Goal: Information Seeking & Learning: Learn about a topic

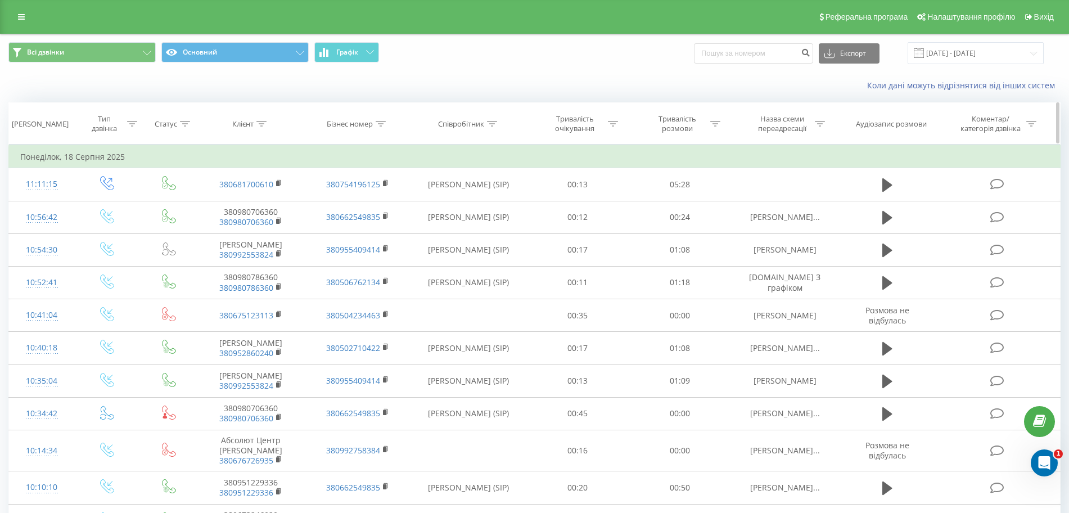
click at [713, 118] on div "Тривалість розмови" at bounding box center [683, 123] width 73 height 19
click at [714, 122] on icon at bounding box center [715, 124] width 10 height 6
click at [716, 124] on icon at bounding box center [715, 124] width 10 height 6
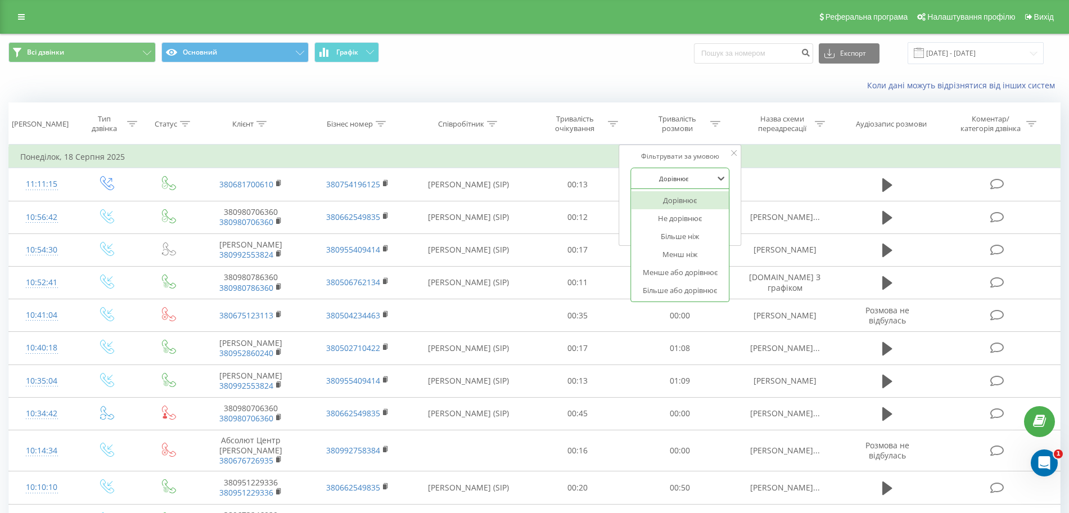
click at [709, 185] on div "Дорівнює" at bounding box center [674, 178] width 82 height 17
click at [684, 95] on div "Коли дані можуть відрізнятися вiд інших систем" at bounding box center [535, 85] width 1068 height 27
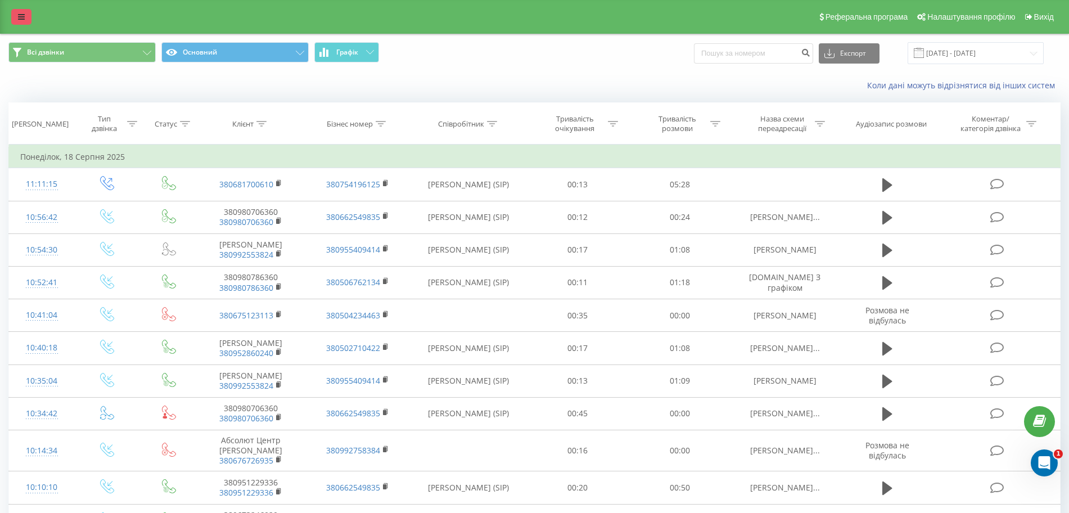
click at [23, 20] on icon at bounding box center [21, 17] width 7 height 8
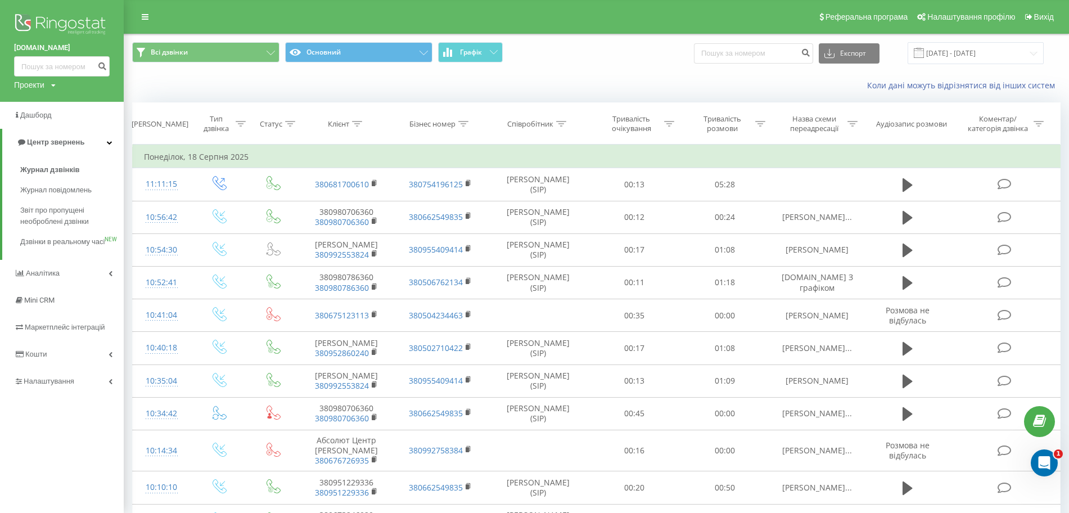
click at [47, 18] on img at bounding box center [62, 25] width 96 height 28
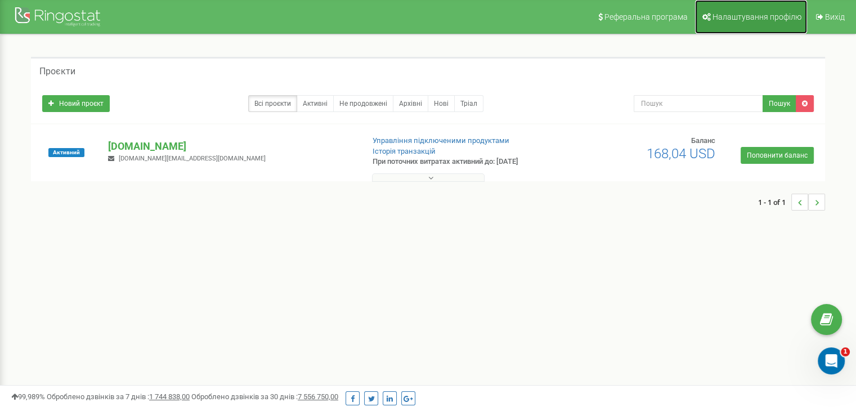
click at [765, 17] on span "Налаштування профілю" at bounding box center [756, 16] width 89 height 9
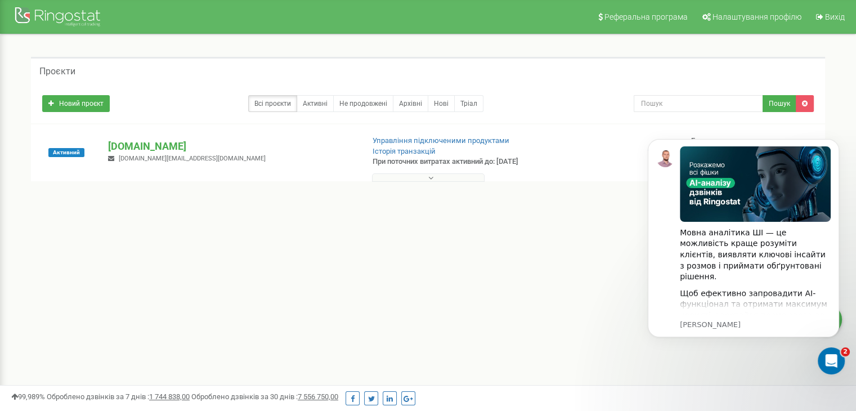
click at [424, 180] on button at bounding box center [428, 177] width 113 height 8
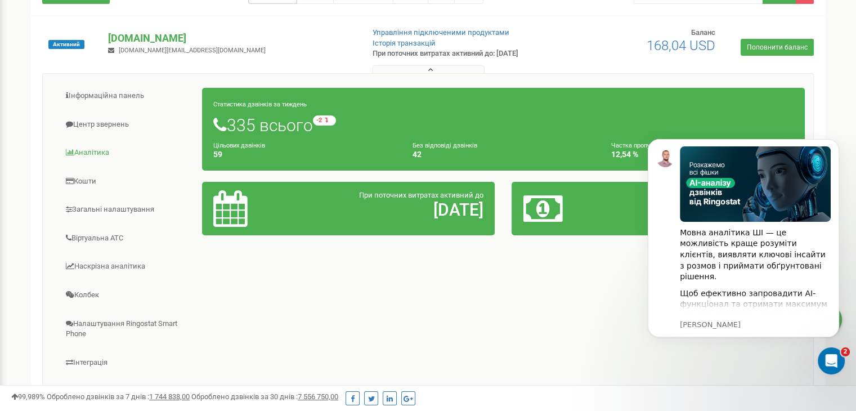
scroll to position [110, 0]
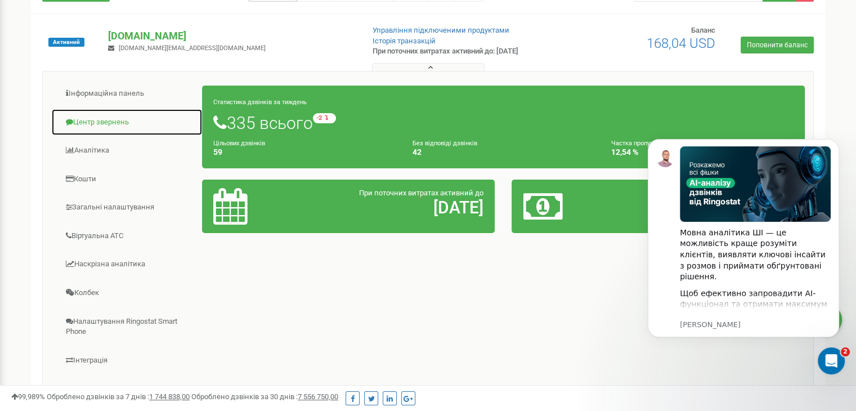
click at [107, 121] on link "Центр звернень" at bounding box center [126, 123] width 151 height 28
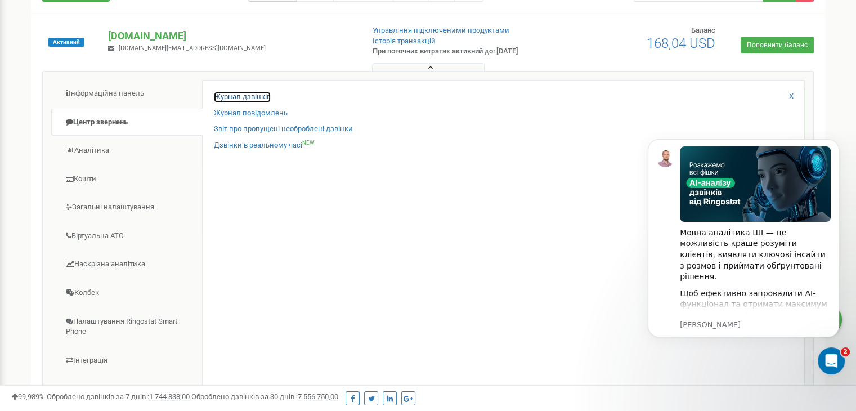
click at [254, 100] on link "Журнал дзвінків" at bounding box center [242, 97] width 57 height 11
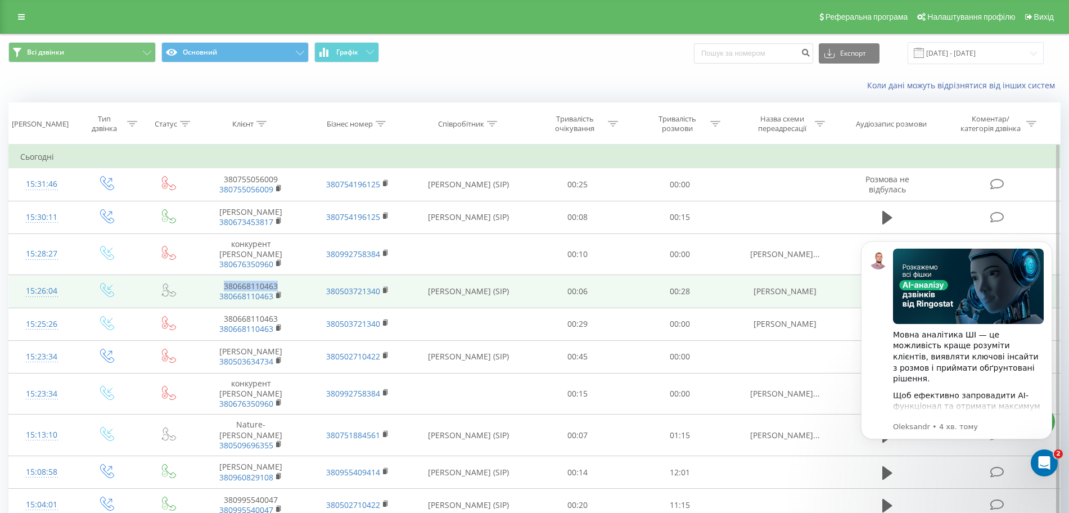
drag, startPoint x: 291, startPoint y: 274, endPoint x: 222, endPoint y: 275, distance: 68.6
click at [222, 275] on td "380668110463 380668110463" at bounding box center [250, 291] width 107 height 33
copy td "380668110463"
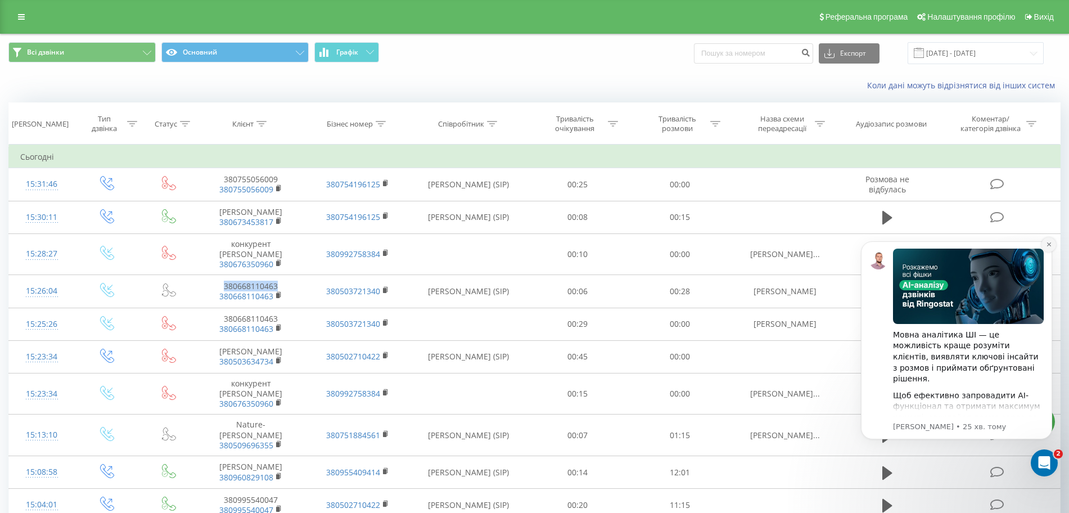
click at [1051, 246] on icon "Dismiss notification" at bounding box center [1049, 244] width 6 height 6
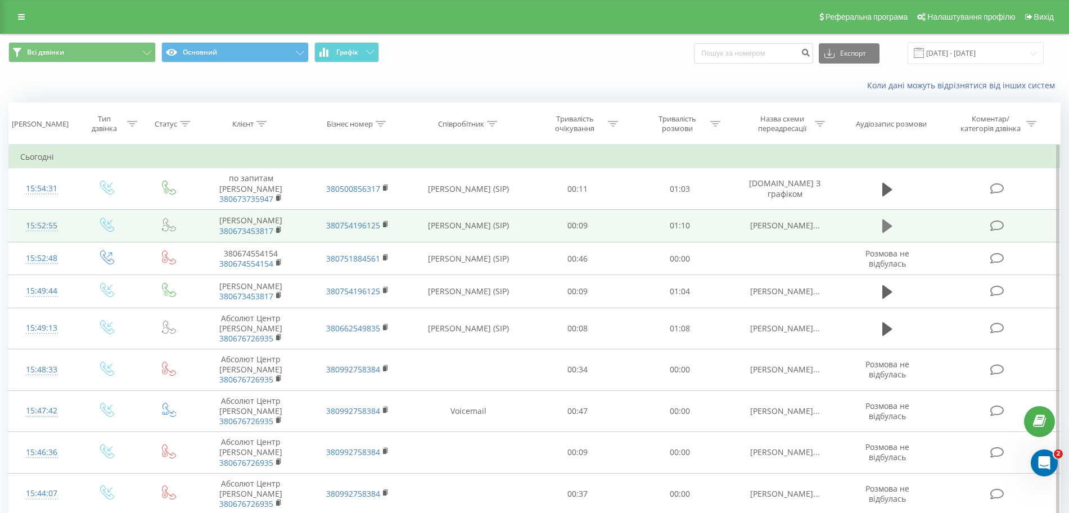
click at [888, 218] on icon at bounding box center [888, 226] width 10 height 16
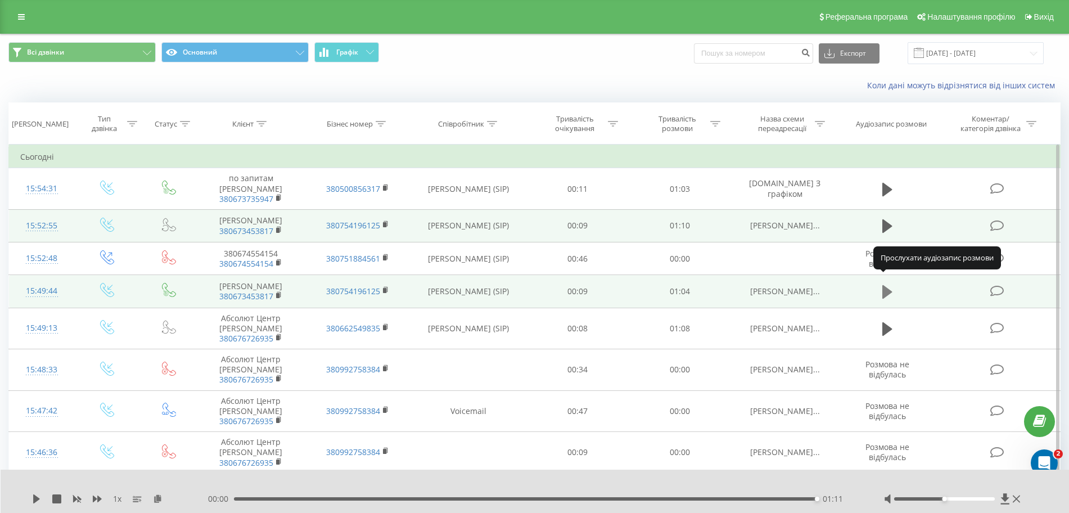
click at [891, 287] on icon at bounding box center [888, 292] width 10 height 16
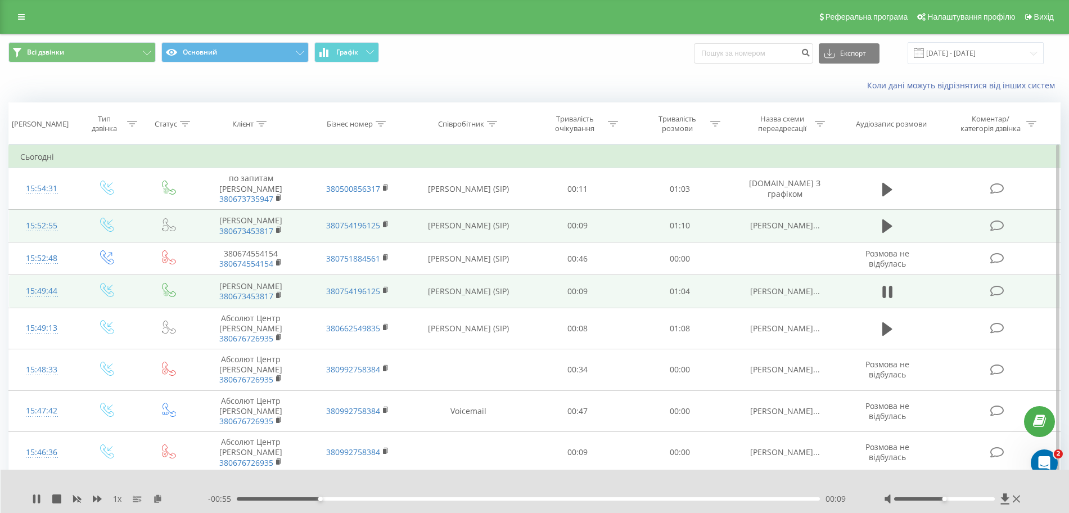
click at [891, 287] on icon at bounding box center [890, 292] width 3 height 12
click at [29, 497] on div "1 x - 00:54 00:09 00:09" at bounding box center [535, 491] width 1069 height 43
click at [34, 496] on icon at bounding box center [36, 498] width 7 height 9
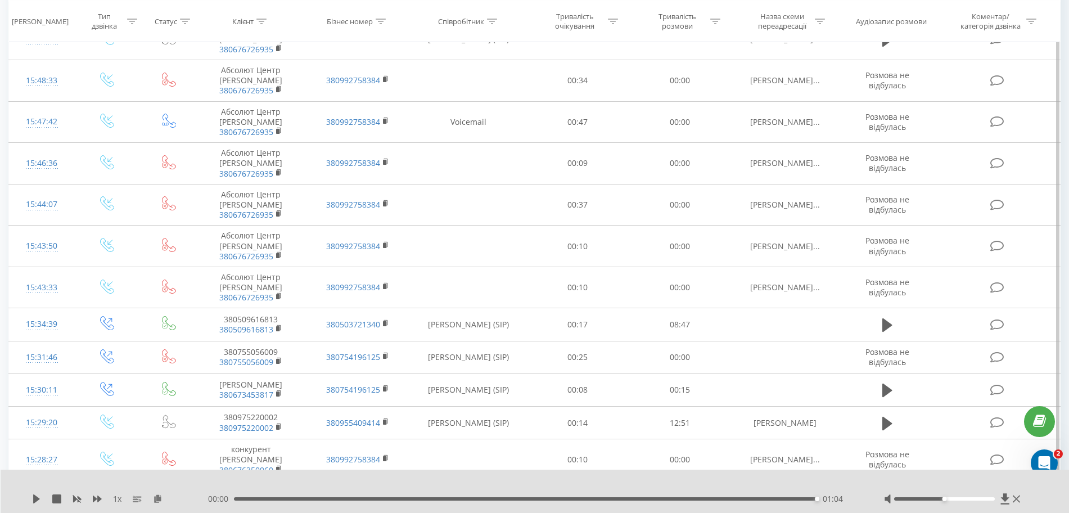
scroll to position [290, 0]
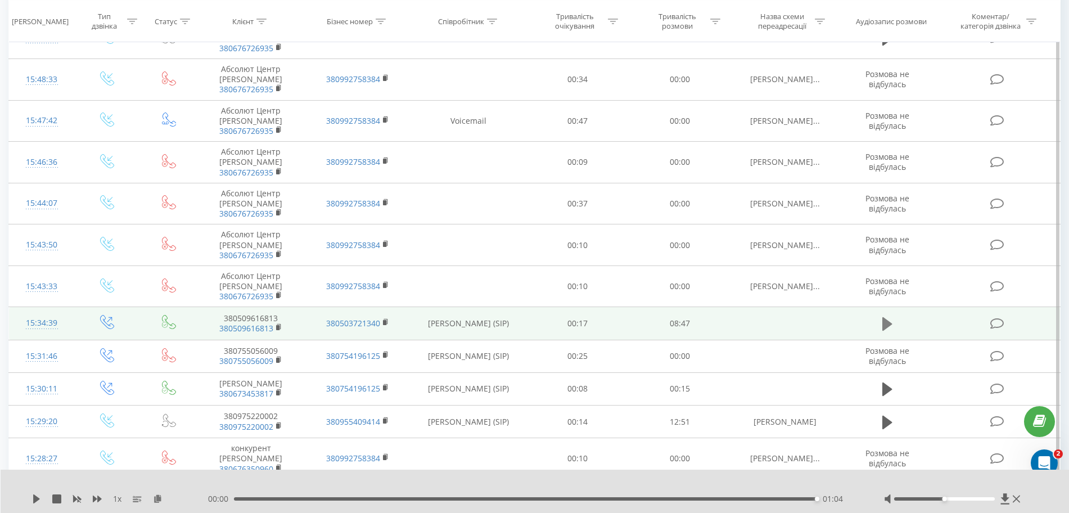
click at [887, 317] on icon at bounding box center [888, 324] width 10 height 14
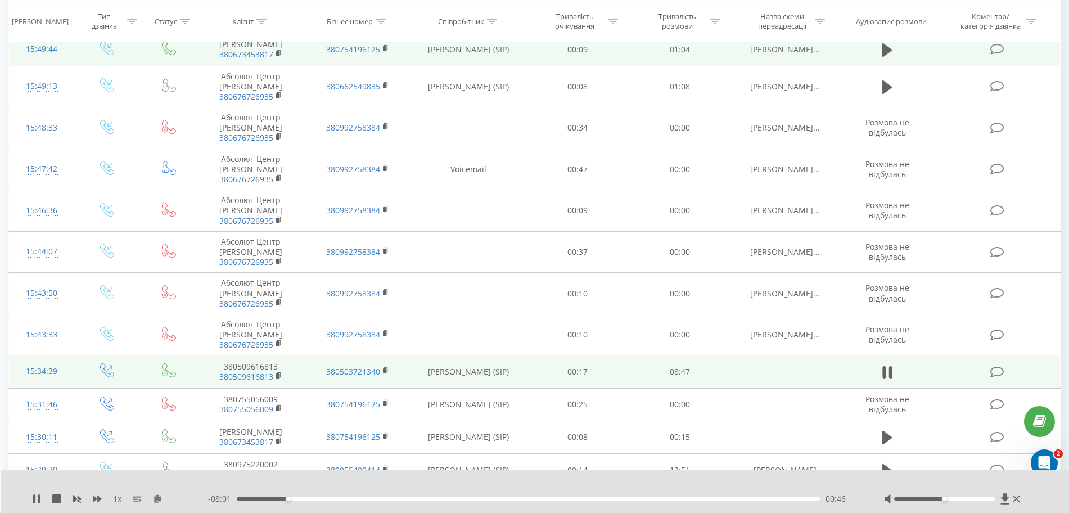
scroll to position [349, 0]
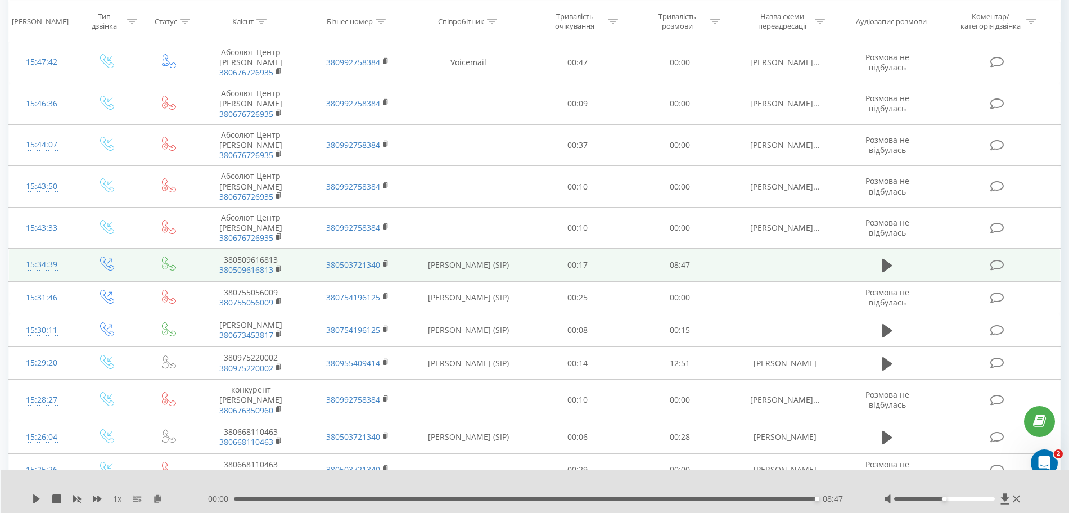
click at [242, 494] on div "00:00 08:47 08:47" at bounding box center [532, 498] width 648 height 11
drag, startPoint x: 240, startPoint y: 495, endPoint x: 240, endPoint y: 505, distance: 9.6
click at [240, 505] on div "1 x 00:00 08:47 08:47" at bounding box center [535, 491] width 1069 height 43
click at [240, 501] on div "00:00 08:47 08:47" at bounding box center [532, 498] width 648 height 11
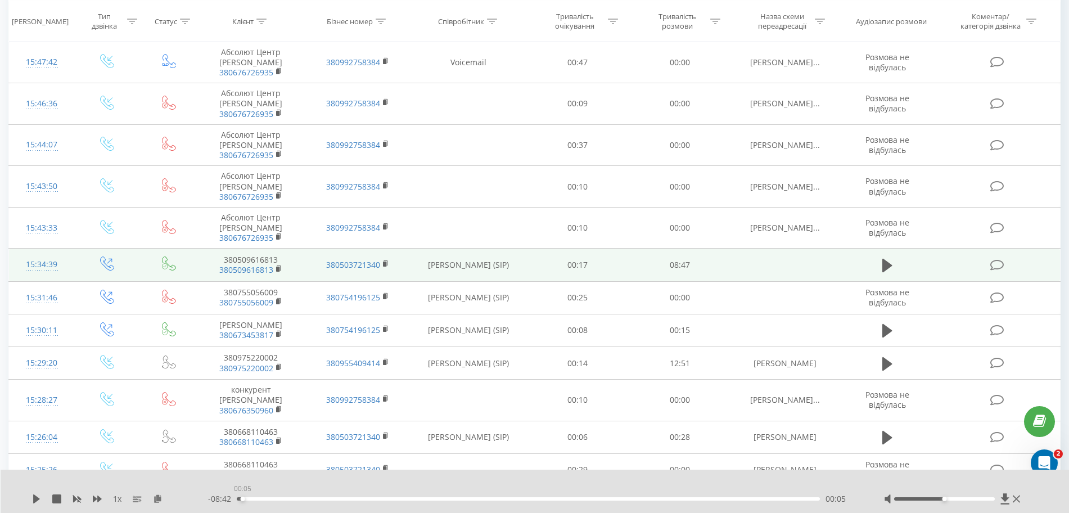
click at [240, 499] on div "00:05" at bounding box center [528, 498] width 583 height 3
click at [37, 502] on icon at bounding box center [36, 498] width 9 height 9
click at [280, 495] on div "- 06:46 02:01 02:01" at bounding box center [532, 498] width 648 height 11
click at [346, 498] on div "01:39" at bounding box center [528, 498] width 583 height 3
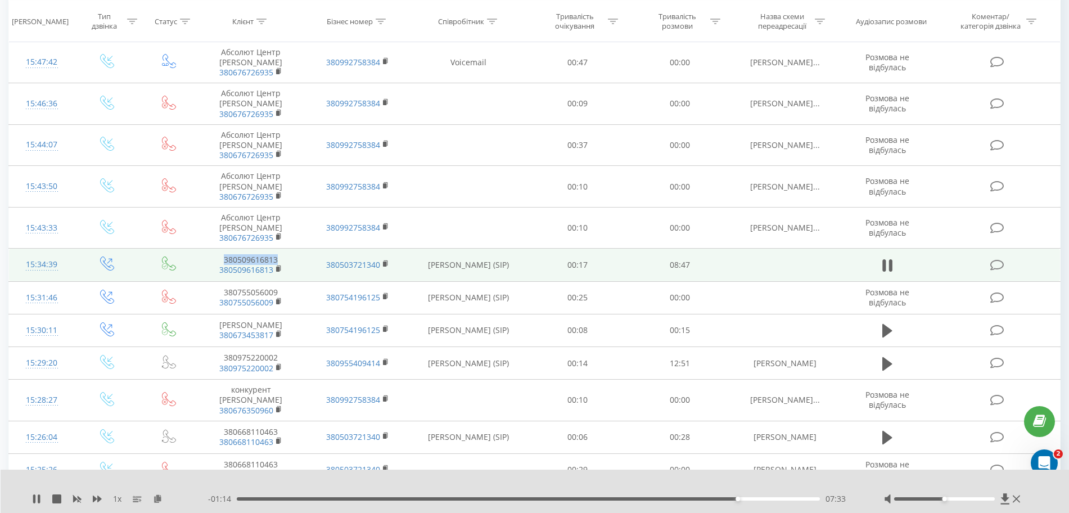
drag, startPoint x: 294, startPoint y: 254, endPoint x: 223, endPoint y: 253, distance: 70.9
click at [223, 253] on td "380509616813 380509616813" at bounding box center [250, 265] width 107 height 33
copy td "380509616813"
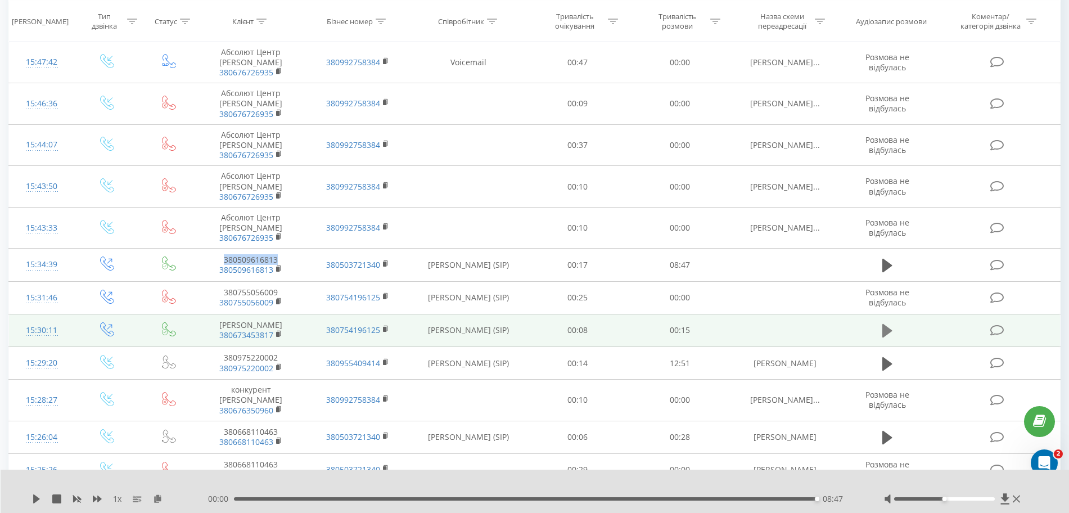
click at [883, 324] on icon at bounding box center [888, 331] width 10 height 16
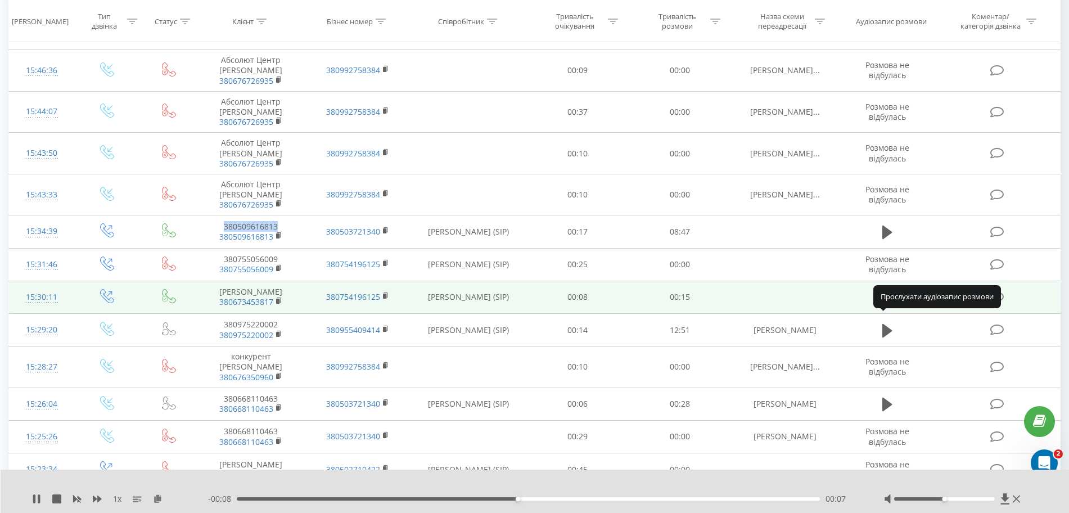
scroll to position [383, 0]
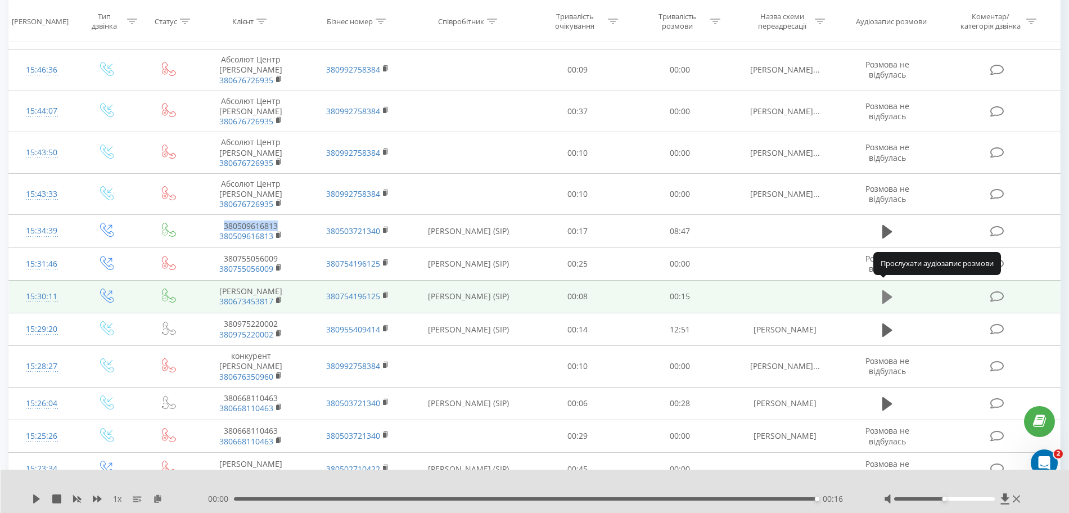
click at [888, 289] on icon at bounding box center [888, 297] width 10 height 16
click at [884, 290] on icon at bounding box center [888, 297] width 10 height 14
click at [880, 289] on button at bounding box center [887, 297] width 17 height 17
click at [889, 290] on icon at bounding box center [888, 297] width 10 height 14
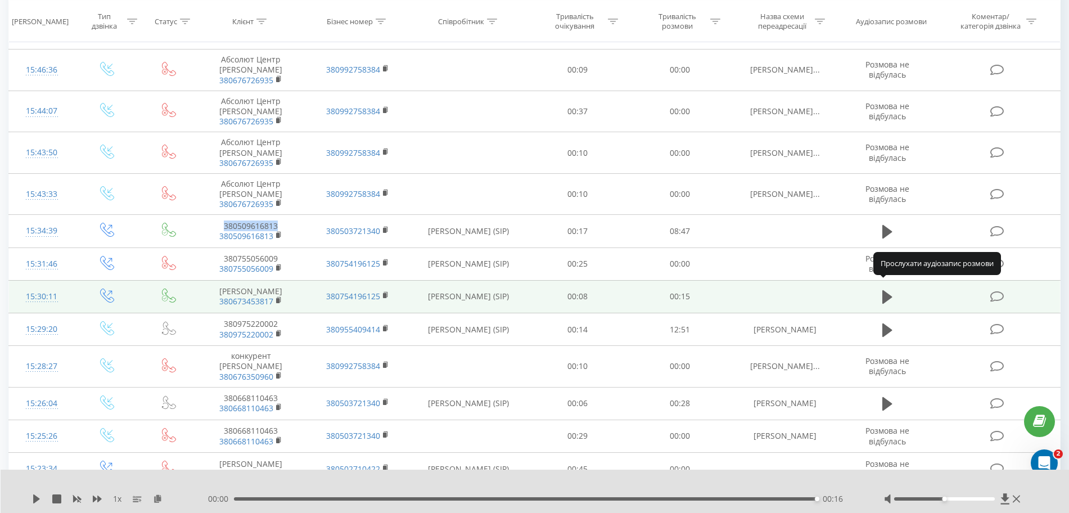
click at [889, 290] on icon at bounding box center [888, 297] width 10 height 14
drag, startPoint x: 239, startPoint y: 505, endPoint x: 241, endPoint y: 497, distance: 8.4
click at [241, 497] on div "1 x 00:00 00:16 00:16" at bounding box center [535, 491] width 1069 height 43
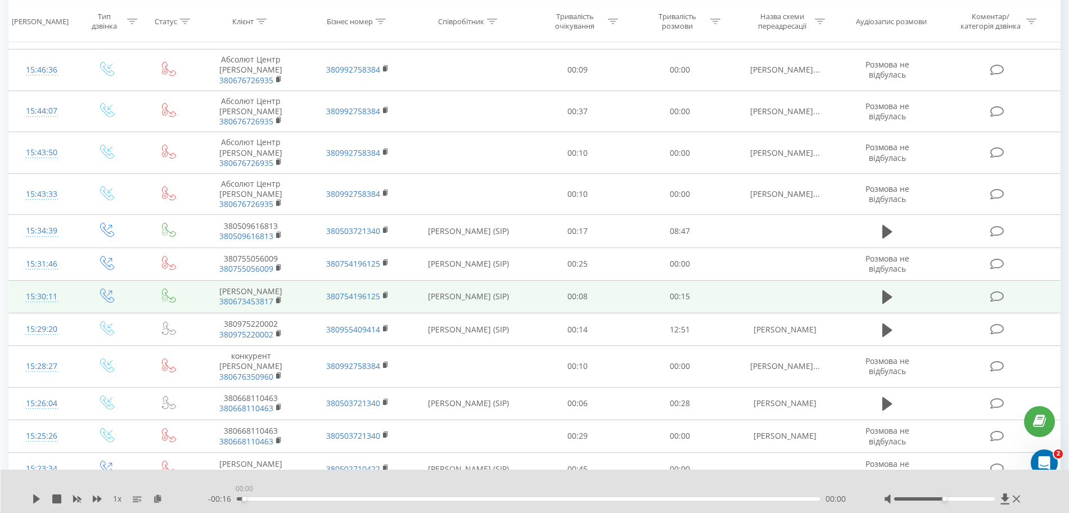
click at [241, 497] on div "00:00" at bounding box center [528, 498] width 583 height 3
click at [31, 493] on div "1 x - 00:16 00:00 00:00" at bounding box center [535, 491] width 1069 height 43
drag, startPoint x: 35, startPoint y: 507, endPoint x: 37, endPoint y: 497, distance: 10.2
click at [37, 497] on div "1 x - 00:16 00:00 00:00" at bounding box center [535, 491] width 1069 height 43
click at [37, 497] on icon at bounding box center [36, 498] width 7 height 9
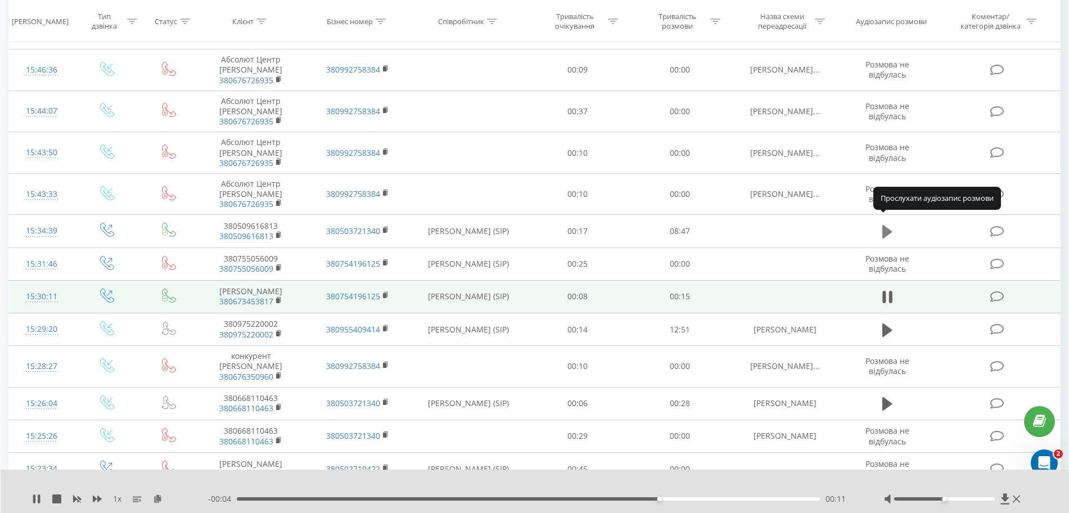
click at [888, 225] on icon at bounding box center [888, 232] width 10 height 14
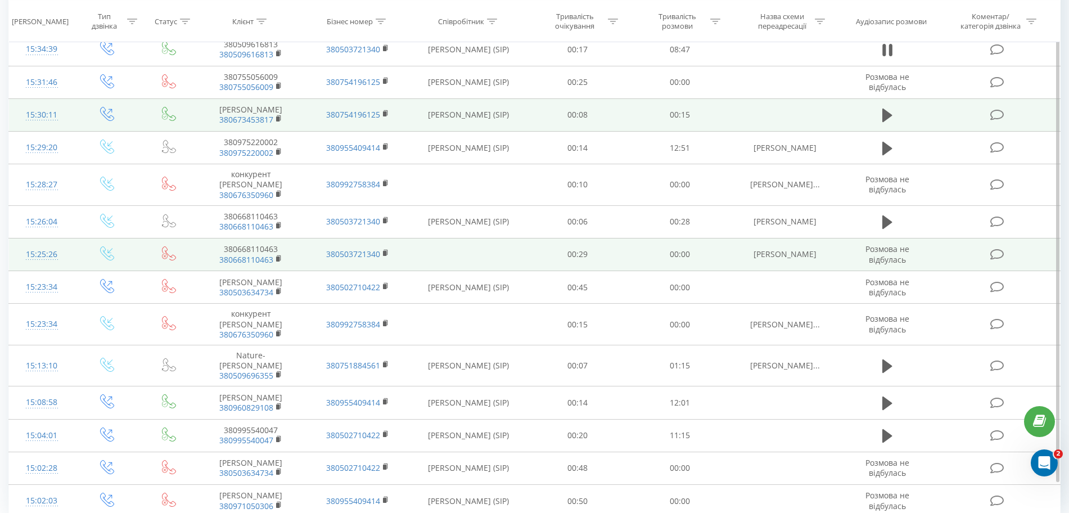
scroll to position [620, 0]
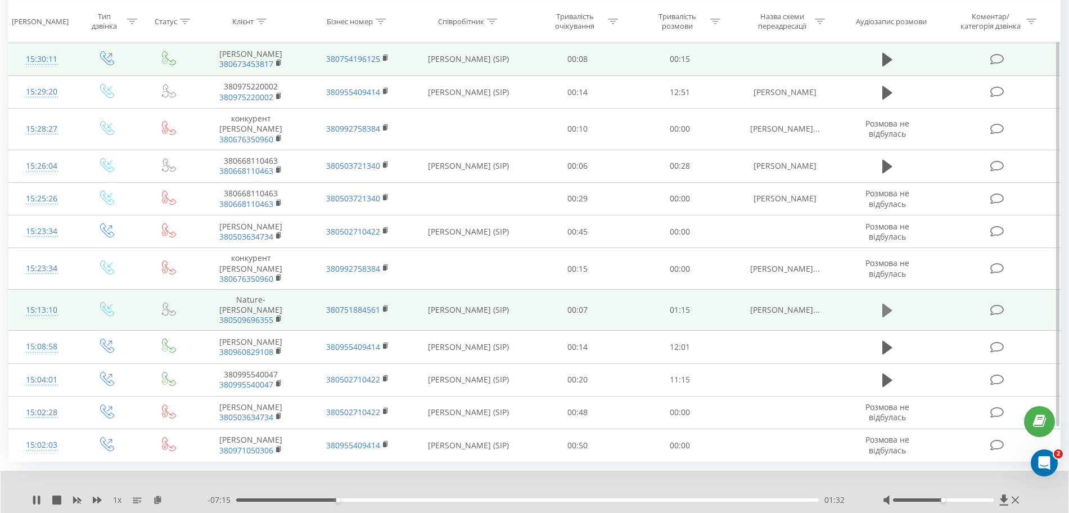
click at [880, 302] on button at bounding box center [887, 310] width 17 height 17
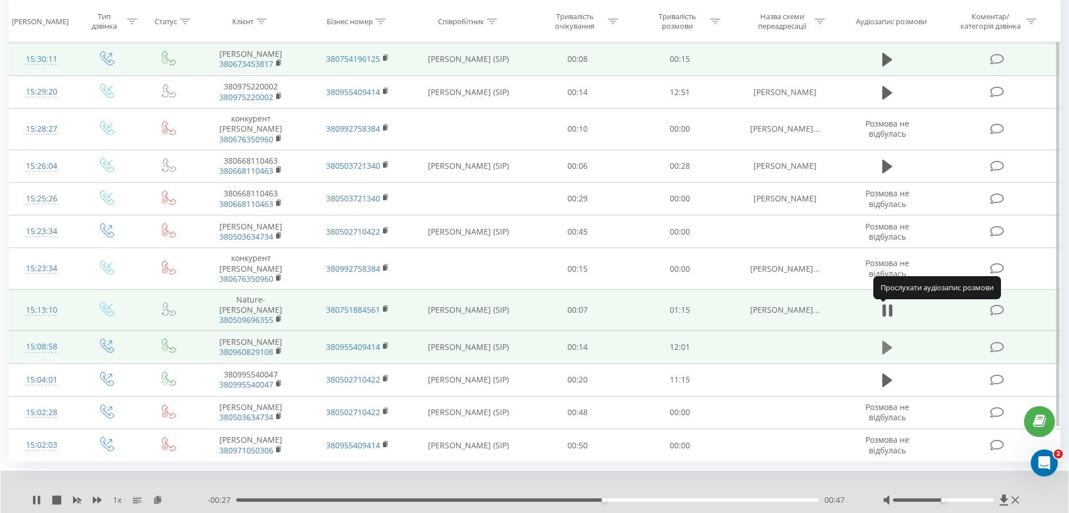
click at [890, 340] on icon at bounding box center [888, 348] width 10 height 16
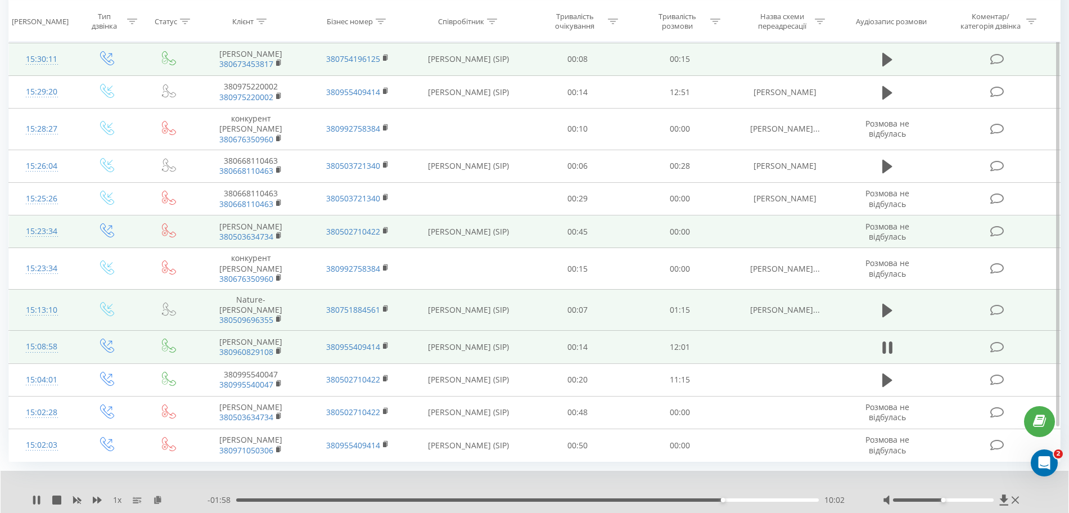
click at [889, 221] on span "Розмова не відбулась" at bounding box center [888, 231] width 44 height 21
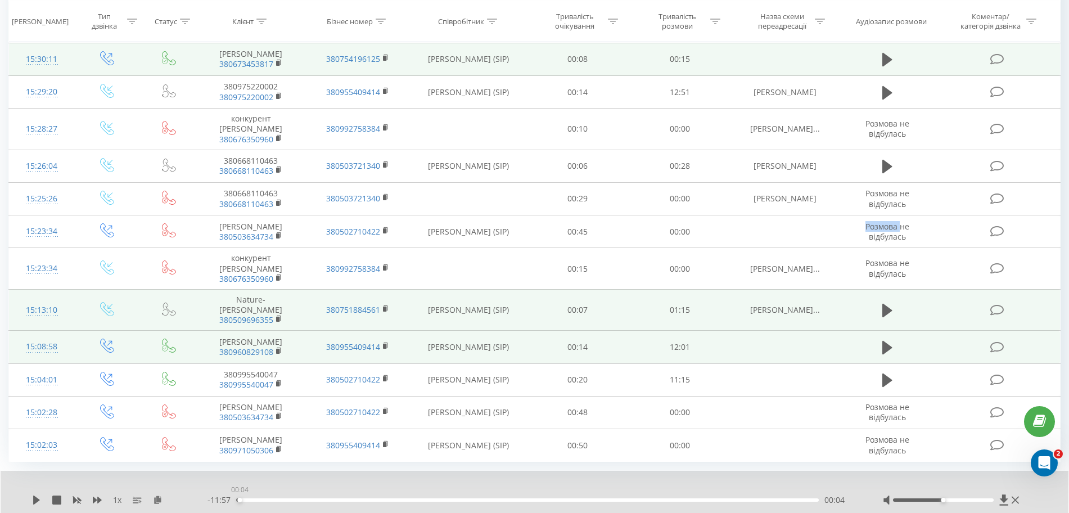
click at [240, 498] on div "00:04" at bounding box center [527, 499] width 583 height 3
click at [33, 496] on icon at bounding box center [36, 500] width 9 height 9
click at [286, 498] on div "01:01" at bounding box center [527, 499] width 583 height 3
click at [256, 494] on div "- 10:57 01:03 01:03" at bounding box center [531, 499] width 647 height 11
click at [255, 498] on div "01:06" at bounding box center [527, 499] width 583 height 3
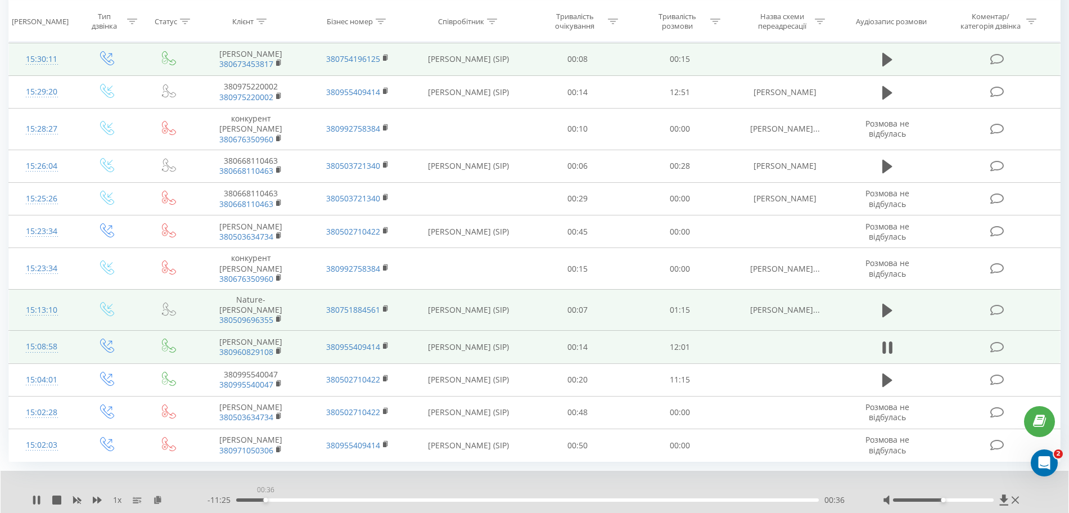
click at [266, 498] on div "00:36" at bounding box center [527, 499] width 583 height 3
click at [259, 498] on div "01:27" at bounding box center [527, 499] width 583 height 3
click at [273, 498] on div "00:46" at bounding box center [527, 499] width 583 height 3
click at [248, 498] on div "00:17" at bounding box center [527, 499] width 583 height 3
click at [52, 494] on div "1 x" at bounding box center [120, 499] width 176 height 11
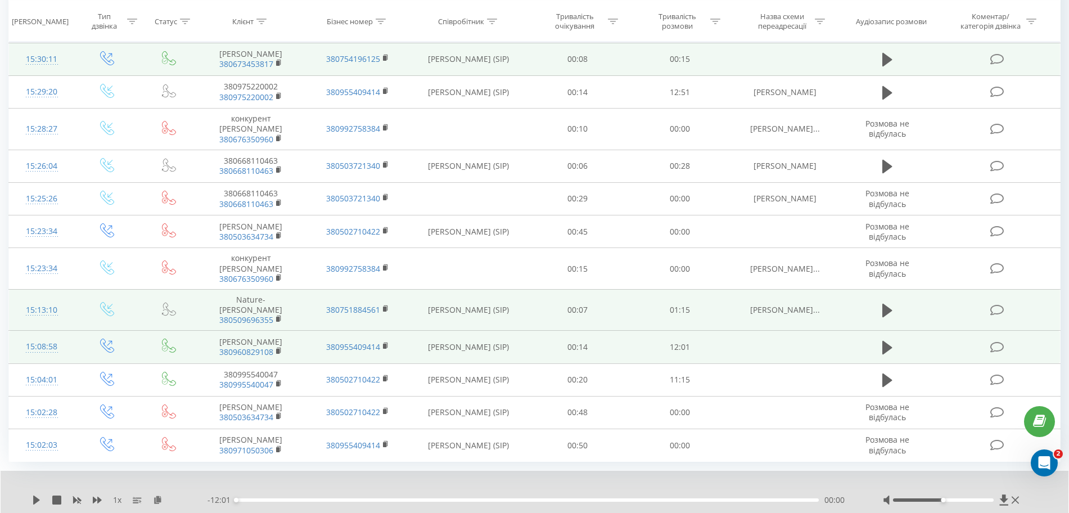
click at [52, 494] on div "1 x" at bounding box center [120, 499] width 176 height 11
click at [55, 496] on icon at bounding box center [56, 500] width 9 height 9
click at [29, 471] on div "1 x - 12:01 00:00 00:00" at bounding box center [535, 492] width 1068 height 43
click at [39, 496] on icon at bounding box center [36, 500] width 7 height 9
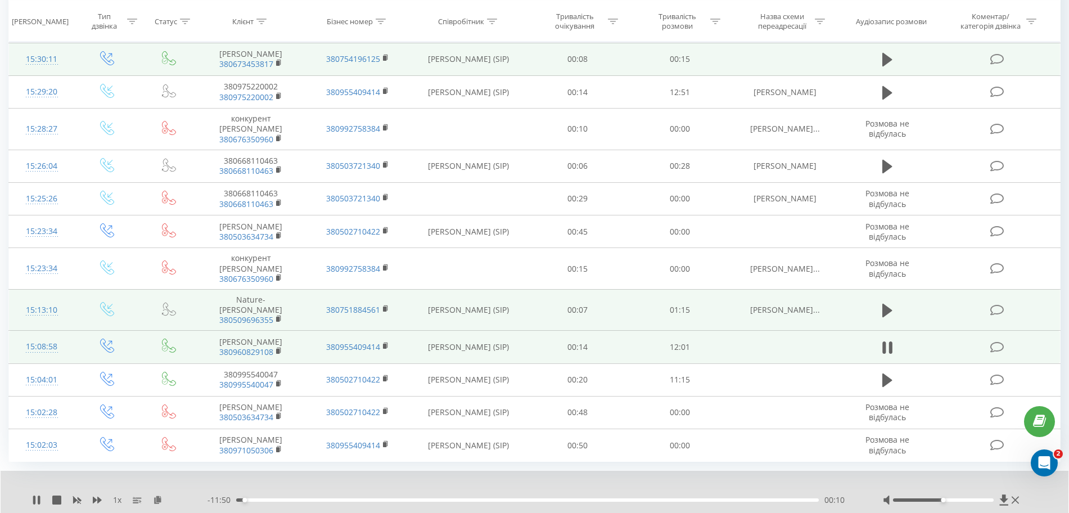
drag, startPoint x: 296, startPoint y: 310, endPoint x: 222, endPoint y: 306, distance: 74.4
click at [222, 331] on td "Ароза Катерина 380960829108" at bounding box center [250, 347] width 107 height 33
click at [300, 331] on td "Ароза Катерина 380960829108" at bounding box center [250, 347] width 107 height 33
drag, startPoint x: 215, startPoint y: 307, endPoint x: 286, endPoint y: 323, distance: 72.9
click at [286, 331] on td "Ароза Катерина 380960829108" at bounding box center [250, 347] width 107 height 33
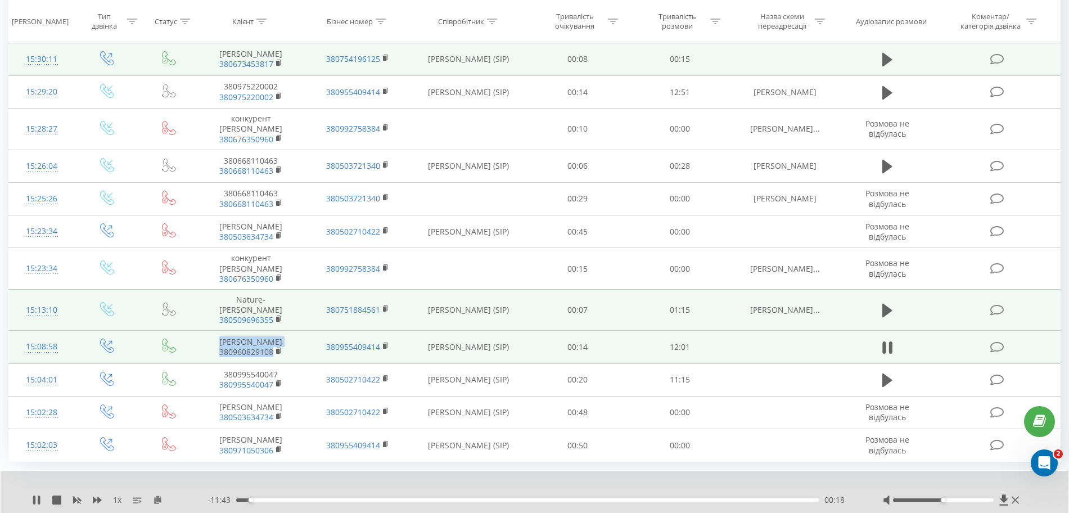
copy td "Ароза Катерина 380960829108"
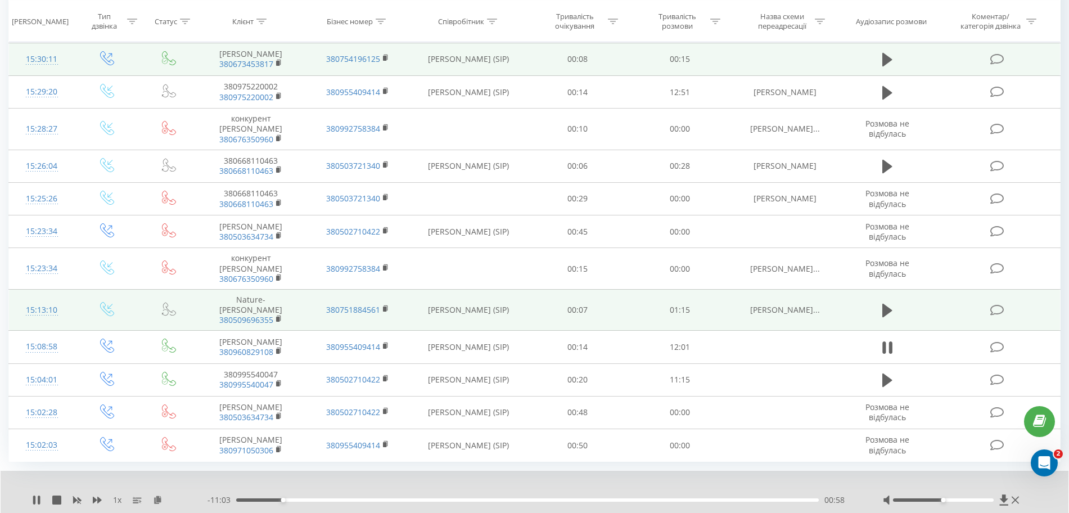
click at [242, 494] on div "- 11:03 00:58 00:58" at bounding box center [531, 499] width 647 height 11
click at [242, 494] on div "- 11:02 00:58 00:58" at bounding box center [531, 499] width 647 height 11
click at [238, 498] on div "00:02" at bounding box center [527, 499] width 583 height 3
click at [43, 474] on div "1 x - 09:21 02:39 02:39" at bounding box center [535, 492] width 1068 height 43
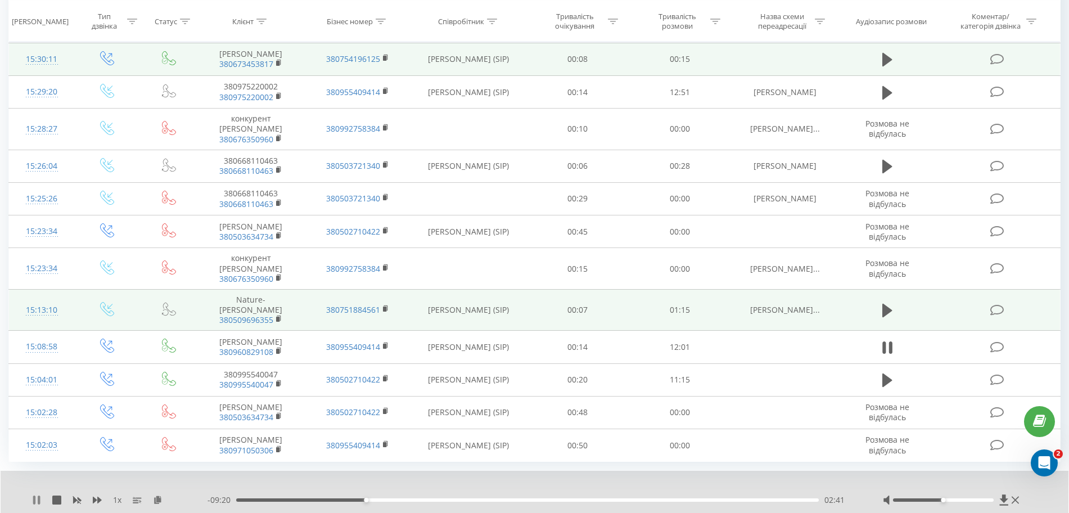
click at [36, 496] on icon at bounding box center [36, 500] width 9 height 9
click at [33, 494] on div "1 x" at bounding box center [120, 499] width 176 height 11
click at [33, 496] on icon at bounding box center [36, 500] width 9 height 9
click at [572, 498] on div "06:59" at bounding box center [527, 499] width 583 height 3
click at [31, 471] on div "1 x - 05:02 06:59 06:59" at bounding box center [535, 492] width 1068 height 43
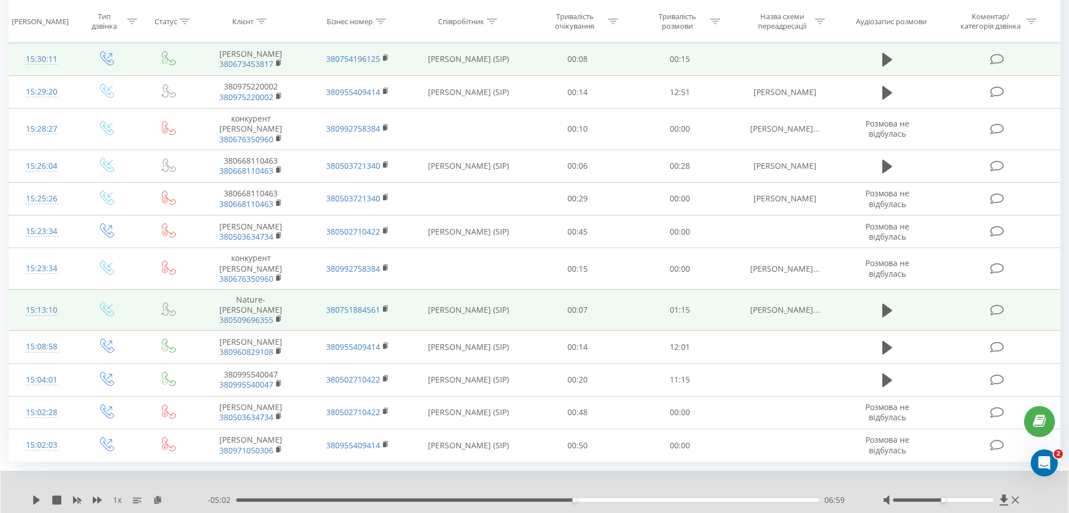
click at [32, 471] on div "1 x - 05:02 06:59 06:59" at bounding box center [535, 492] width 1068 height 43
click at [33, 496] on icon at bounding box center [36, 500] width 9 height 9
click at [241, 498] on div "00:06" at bounding box center [527, 499] width 583 height 3
click at [119, 494] on span "1 x" at bounding box center [117, 499] width 8 height 11
click at [118, 494] on span "1 x" at bounding box center [117, 499] width 8 height 11
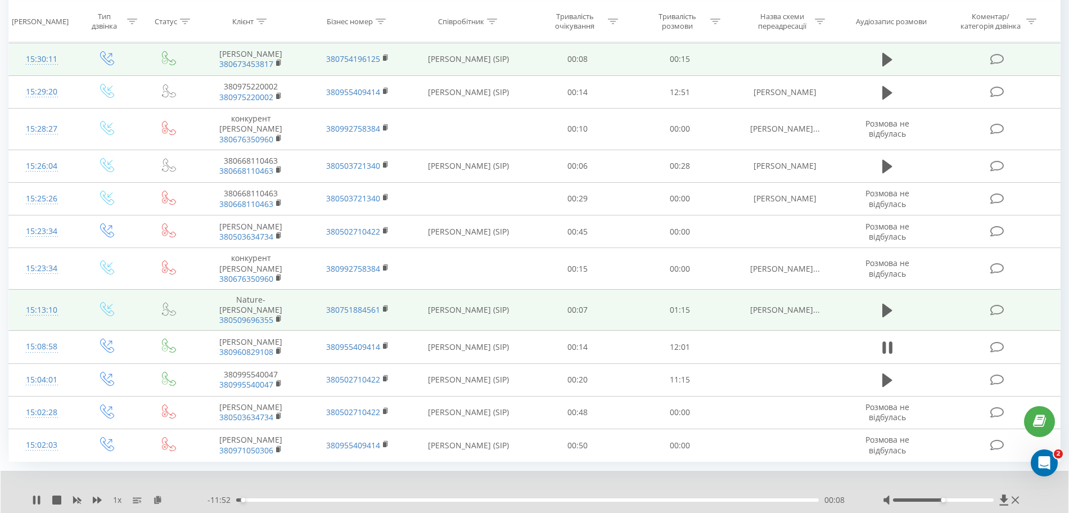
click at [115, 494] on span "1 x" at bounding box center [117, 499] width 8 height 11
click at [143, 494] on div "1 x" at bounding box center [120, 499] width 176 height 11
click at [137, 496] on icon at bounding box center [137, 500] width 9 height 9
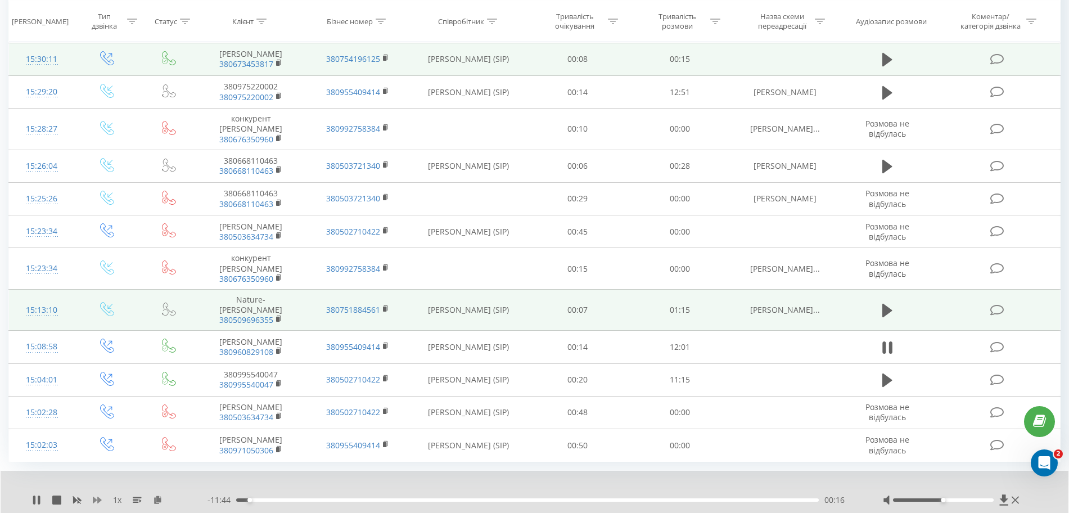
click at [96, 497] on icon at bounding box center [97, 500] width 9 height 7
drag, startPoint x: 291, startPoint y: 467, endPoint x: 287, endPoint y: 461, distance: 7.5
click at [287, 494] on div "- 10:39 01:21 01:21" at bounding box center [531, 499] width 647 height 11
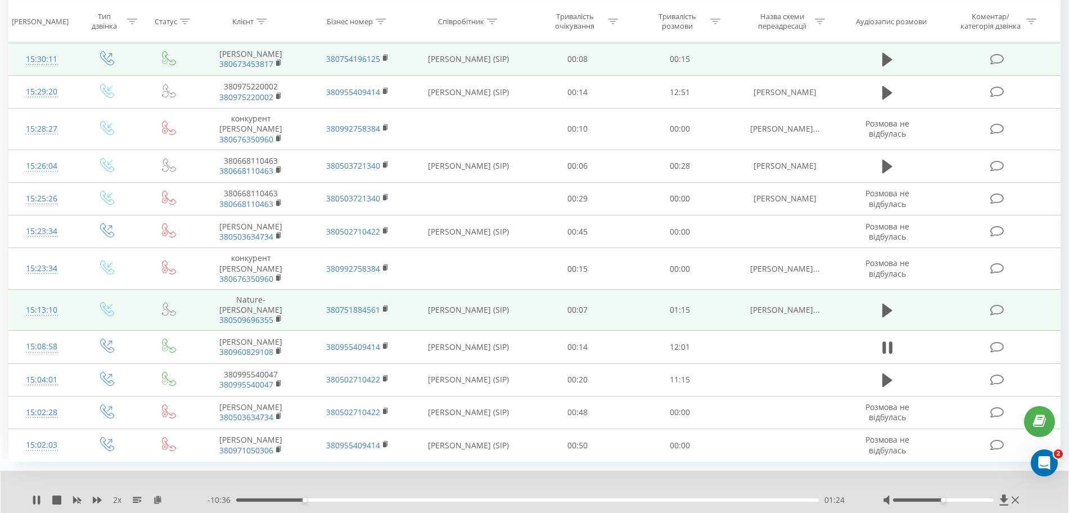
click at [287, 498] on div "01:24" at bounding box center [527, 499] width 583 height 3
click at [275, 494] on div "- 10:45 01:15 01:15" at bounding box center [531, 499] width 647 height 11
click at [277, 498] on div "00:50" at bounding box center [527, 499] width 583 height 3
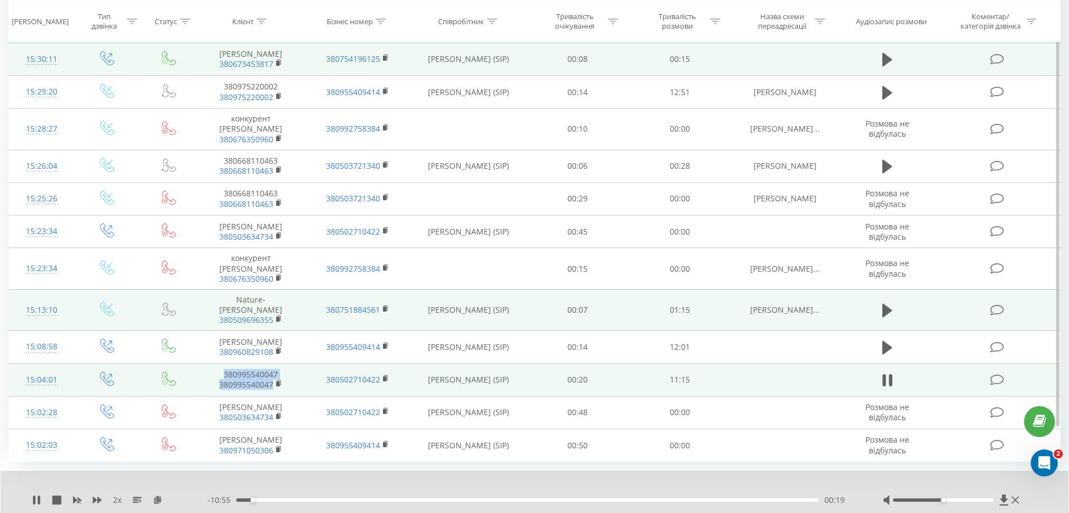
drag, startPoint x: 294, startPoint y: 357, endPoint x: 222, endPoint y: 340, distance: 73.5
click at [222, 363] on td "380995540047 380995540047" at bounding box center [250, 379] width 107 height 33
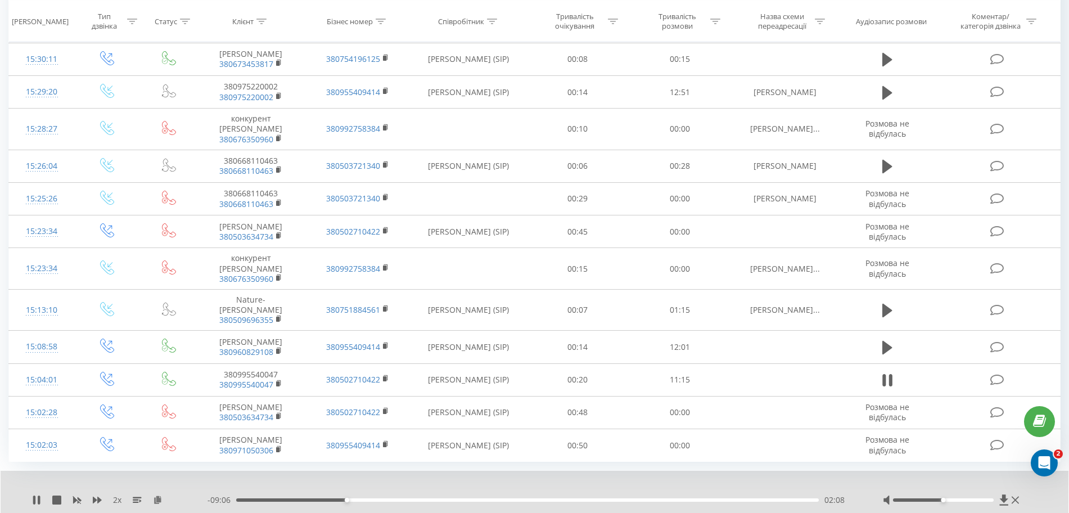
click at [121, 494] on span "2 x" at bounding box center [117, 499] width 8 height 11
click at [116, 494] on span "2 x" at bounding box center [117, 499] width 8 height 11
click at [113, 494] on span "2 x" at bounding box center [117, 499] width 8 height 11
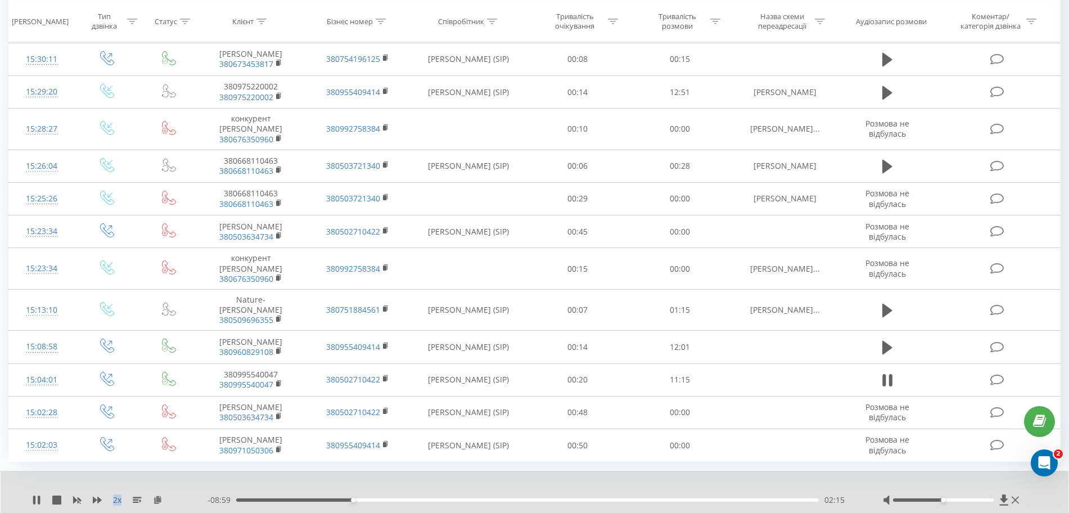
click at [113, 494] on span "2 x" at bounding box center [117, 499] width 8 height 11
click at [1016, 496] on icon at bounding box center [1015, 500] width 7 height 9
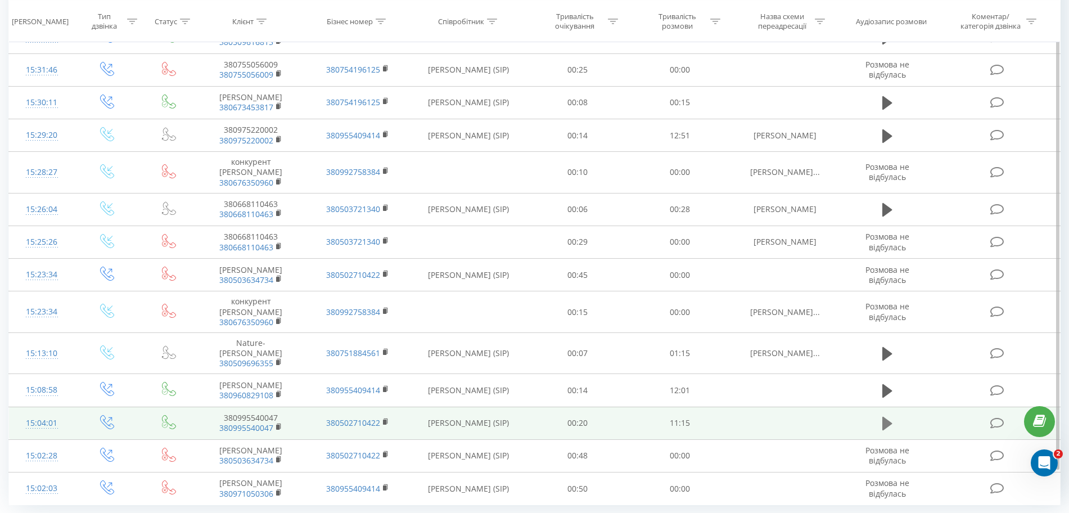
click at [889, 417] on icon at bounding box center [888, 424] width 10 height 14
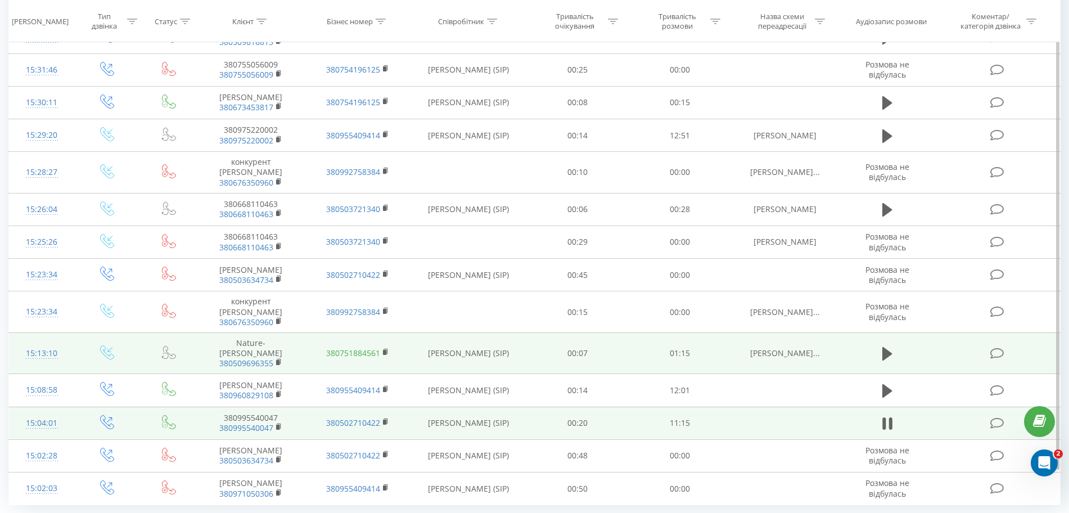
scroll to position [620, 0]
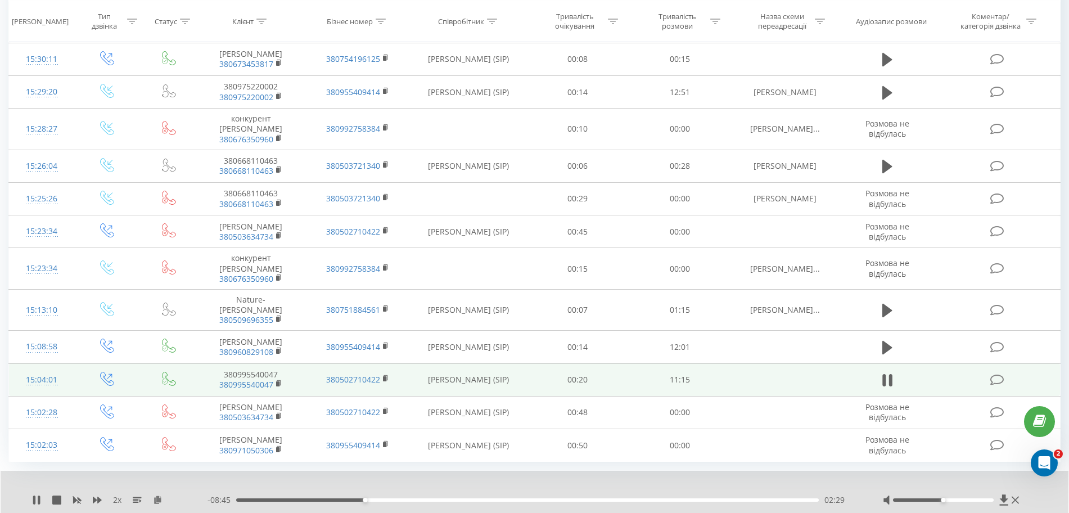
click at [121, 494] on span "2 x" at bounding box center [117, 499] width 8 height 11
click at [118, 494] on span "2 x" at bounding box center [117, 499] width 8 height 11
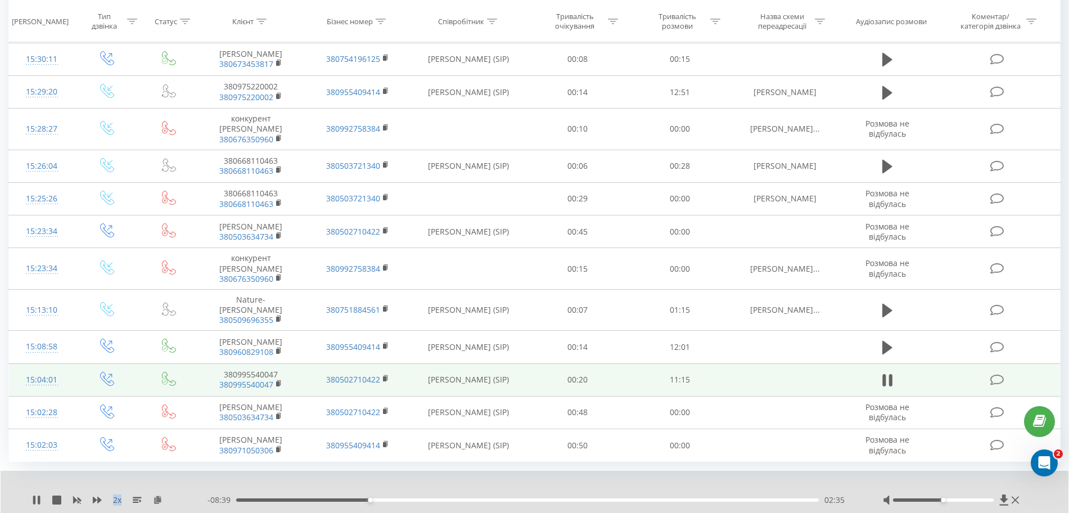
click at [116, 494] on span "2 x" at bounding box center [117, 499] width 8 height 11
click at [78, 496] on icon at bounding box center [77, 500] width 9 height 9
click at [249, 498] on div "00:14" at bounding box center [527, 499] width 583 height 3
click at [120, 494] on span "1 x" at bounding box center [117, 499] width 8 height 11
click at [97, 496] on icon at bounding box center [97, 500] width 9 height 9
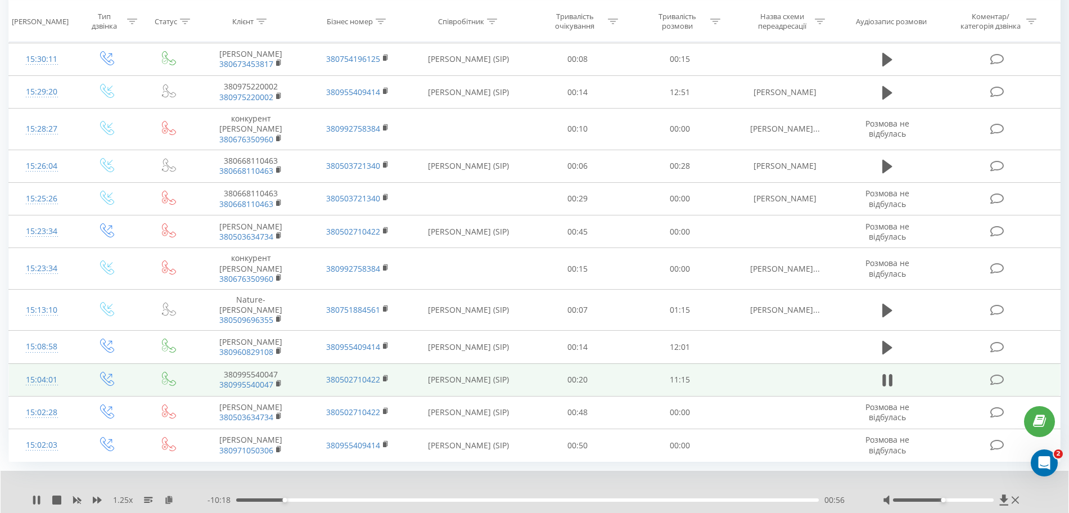
click at [35, 494] on div "1.25 x" at bounding box center [120, 499] width 176 height 11
click at [36, 496] on icon at bounding box center [36, 500] width 9 height 9
click at [36, 496] on icon at bounding box center [36, 500] width 7 height 9
click at [262, 498] on div "00:30" at bounding box center [527, 499] width 583 height 3
click at [246, 494] on div "- 10:42 00:32 00:32" at bounding box center [531, 499] width 647 height 11
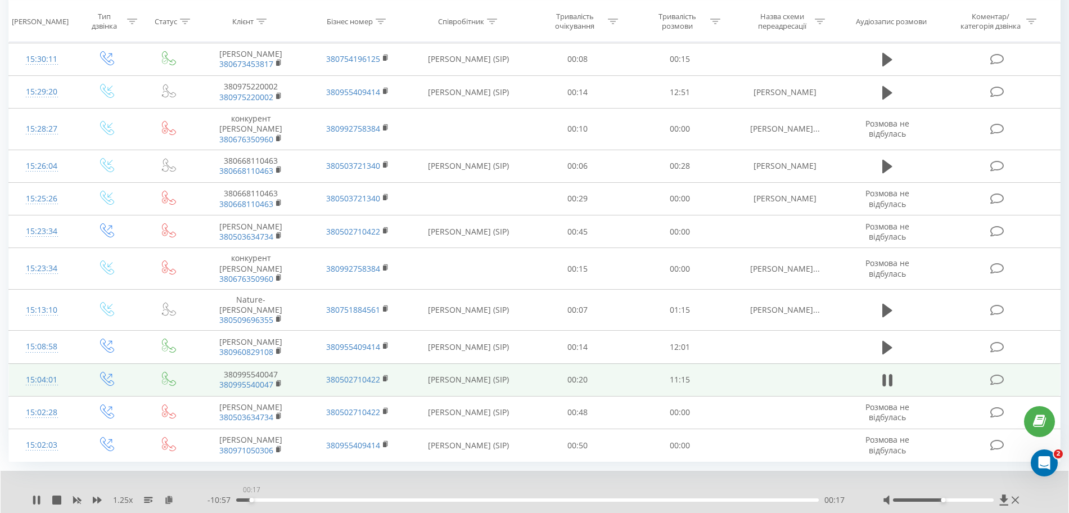
click at [251, 498] on div "00:17" at bounding box center [527, 499] width 583 height 3
drag, startPoint x: 295, startPoint y: 345, endPoint x: 274, endPoint y: 351, distance: 21.7
click at [274, 363] on td "380995540047 380995540047" at bounding box center [250, 379] width 107 height 33
copy td "380995540047"
drag, startPoint x: 294, startPoint y: 348, endPoint x: 217, endPoint y: 348, distance: 77.1
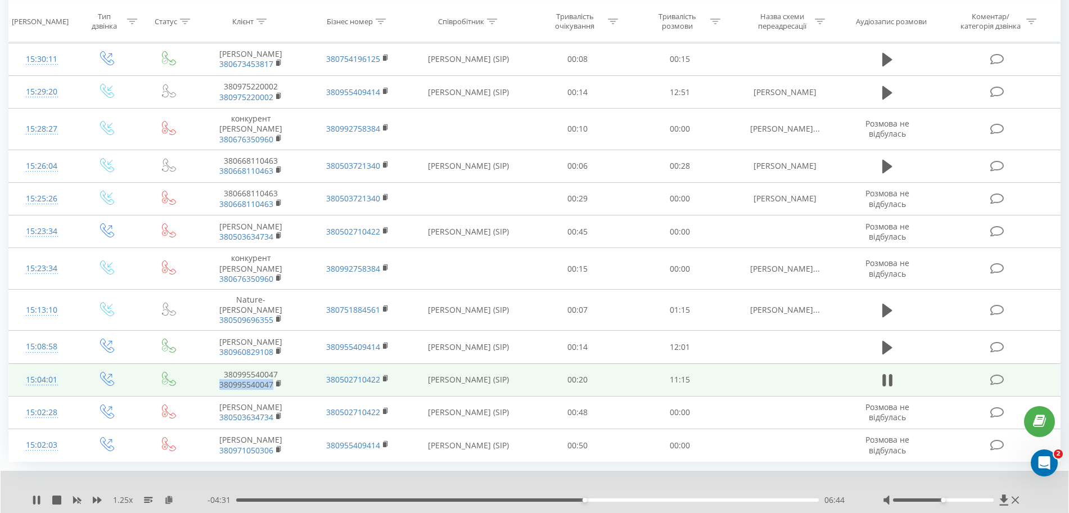
click at [217, 363] on td "380995540047 380995540047" at bounding box center [250, 379] width 107 height 33
copy link "380995540047"
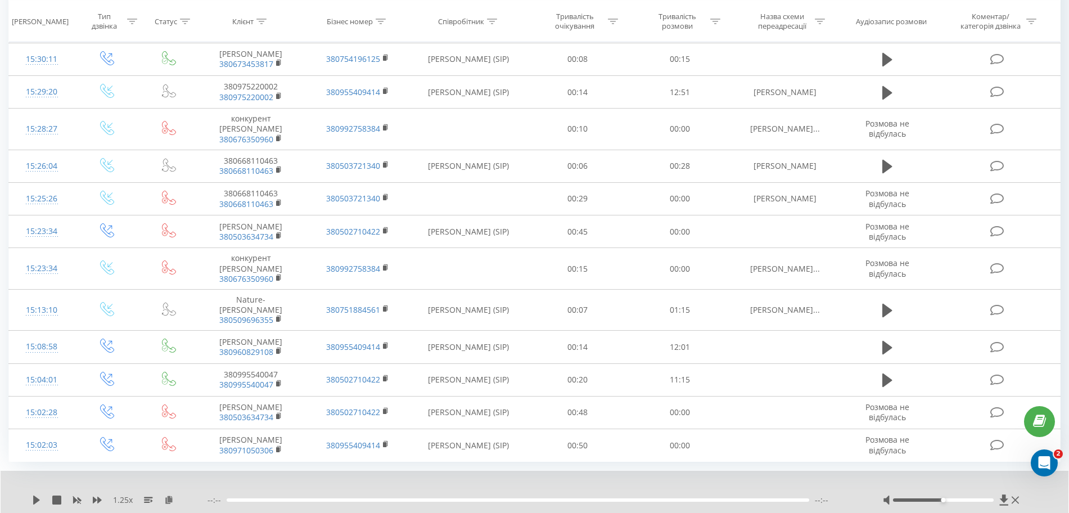
click at [41, 494] on div "1.25 x" at bounding box center [120, 499] width 176 height 11
click at [38, 496] on icon at bounding box center [36, 500] width 9 height 9
click at [886, 374] on icon at bounding box center [888, 381] width 10 height 14
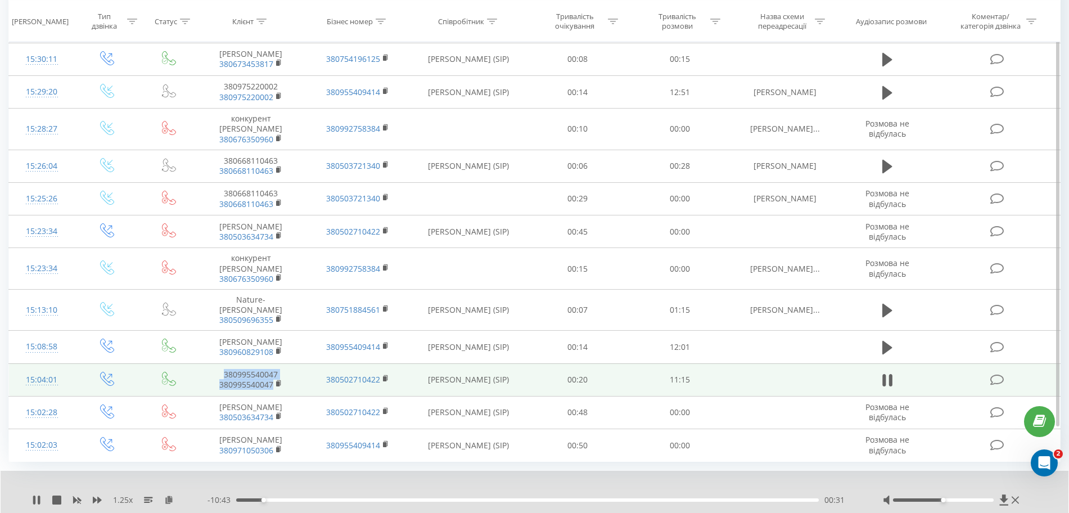
drag, startPoint x: 295, startPoint y: 349, endPoint x: 223, endPoint y: 340, distance: 73.1
click at [223, 363] on td "380995540047 380995540047" at bounding box center [250, 379] width 107 height 33
copy td "380995540047 380995540047"
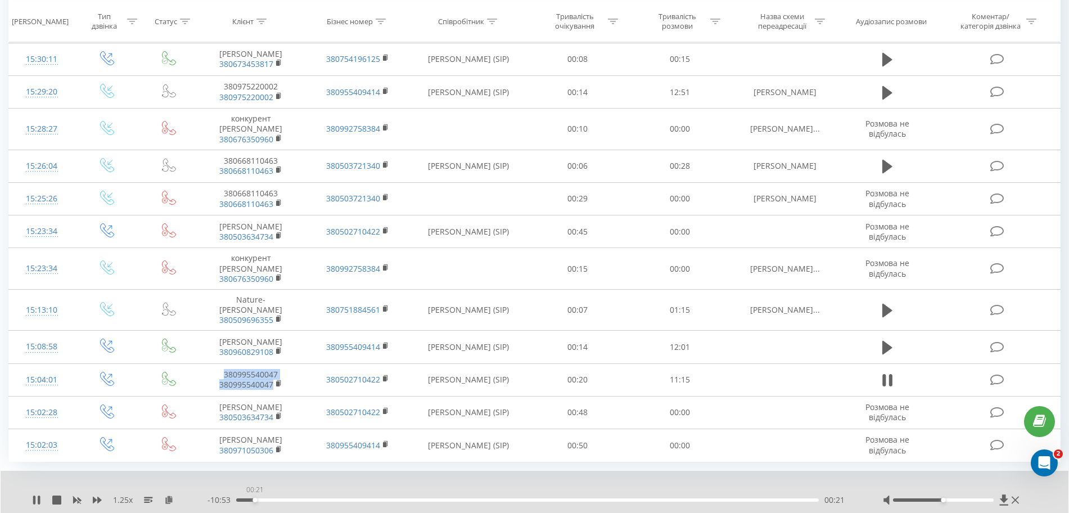
click at [255, 498] on div "00:21" at bounding box center [527, 499] width 583 height 3
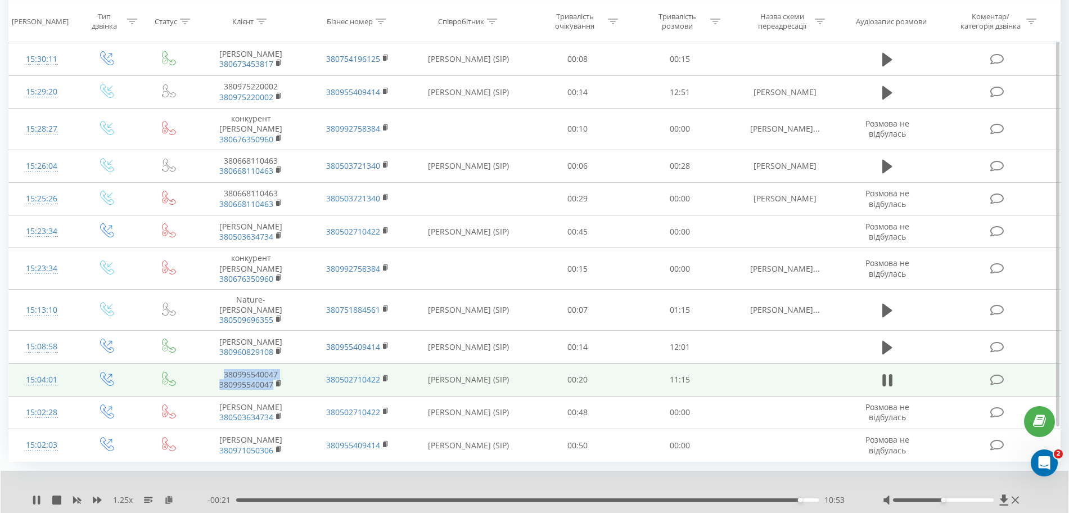
drag, startPoint x: 299, startPoint y: 349, endPoint x: 218, endPoint y: 336, distance: 82.6
click at [218, 363] on td "380995540047 380995540047" at bounding box center [250, 379] width 107 height 33
copy td "380995540047 380995540047"
